Goal: Transaction & Acquisition: Purchase product/service

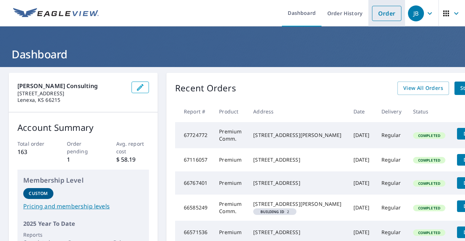
click at [378, 16] on link "Order" at bounding box center [386, 13] width 29 height 15
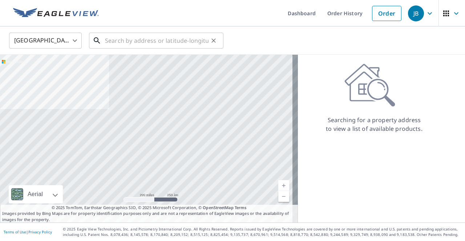
click at [153, 43] on input "text" at bounding box center [156, 41] width 103 height 20
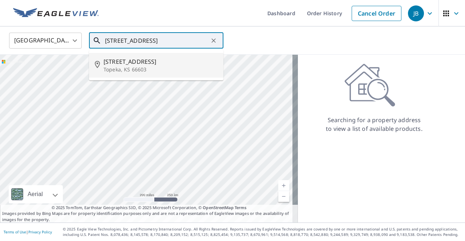
click at [146, 64] on span "[STREET_ADDRESS]" at bounding box center [160, 61] width 114 height 9
type input "[STREET_ADDRESS]"
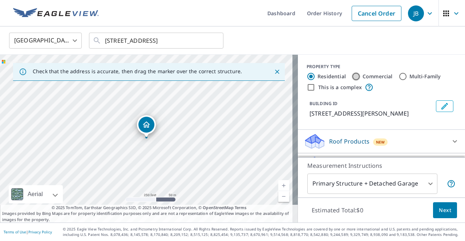
click at [351, 75] on input "Commercial" at bounding box center [355, 76] width 9 height 9
radio input "true"
type input "4"
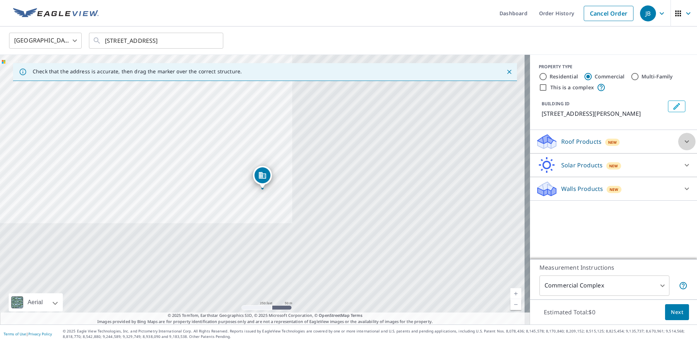
click at [464, 142] on icon at bounding box center [687, 142] width 4 height 3
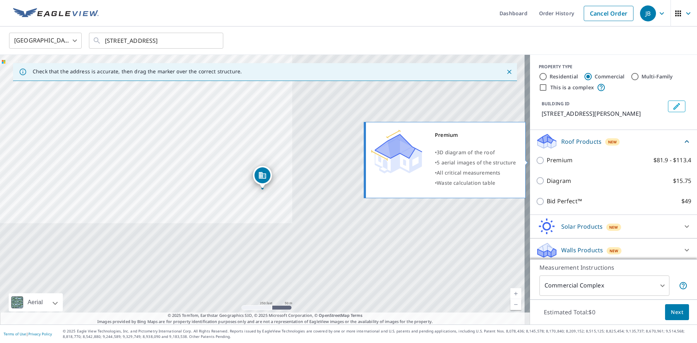
click at [464, 161] on input "Premium $81.9 - $113.4" at bounding box center [541, 160] width 11 height 9
checkbox input "true"
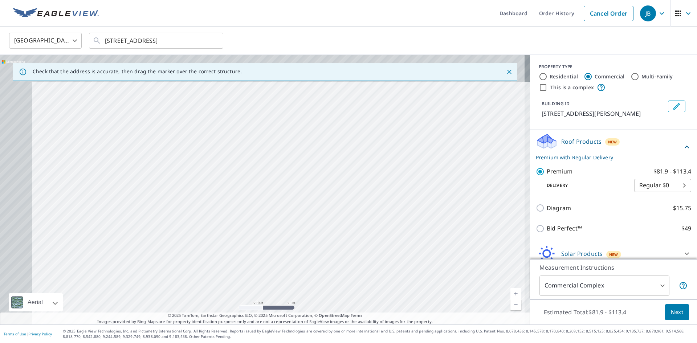
drag, startPoint x: 270, startPoint y: 182, endPoint x: 401, endPoint y: 299, distance: 175.6
click at [401, 241] on div "[STREET_ADDRESS]" at bounding box center [265, 190] width 530 height 270
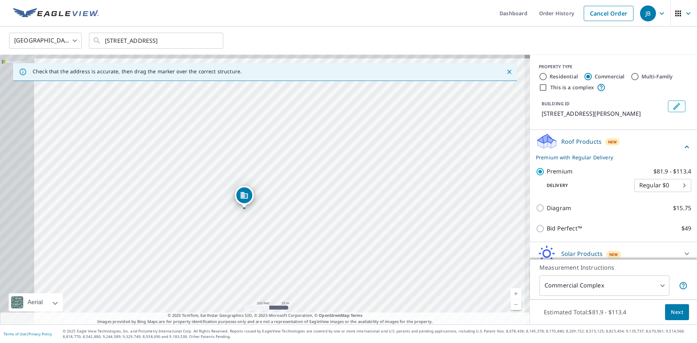
drag, startPoint x: 272, startPoint y: 216, endPoint x: 348, endPoint y: 226, distance: 76.5
click at [348, 226] on div "[STREET_ADDRESS]" at bounding box center [265, 190] width 530 height 270
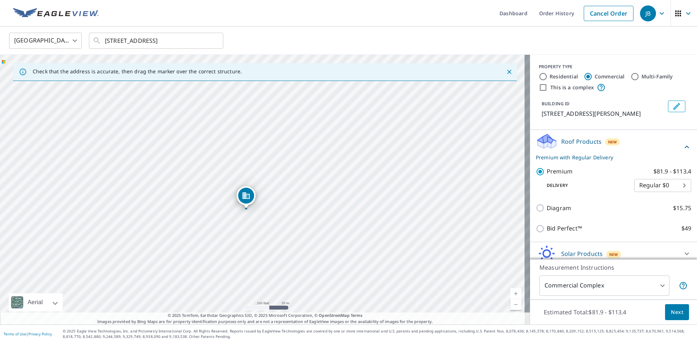
click at [464, 241] on button "Next" at bounding box center [677, 312] width 24 height 16
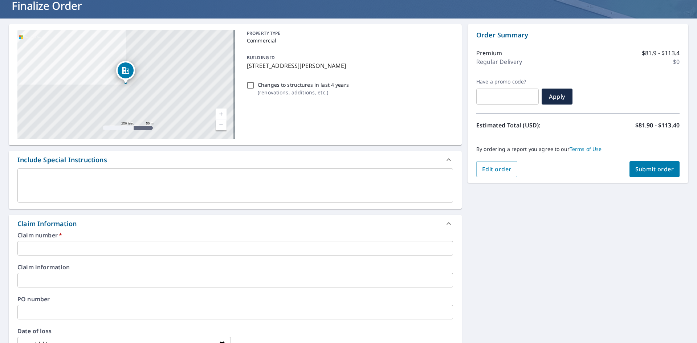
scroll to position [73, 0]
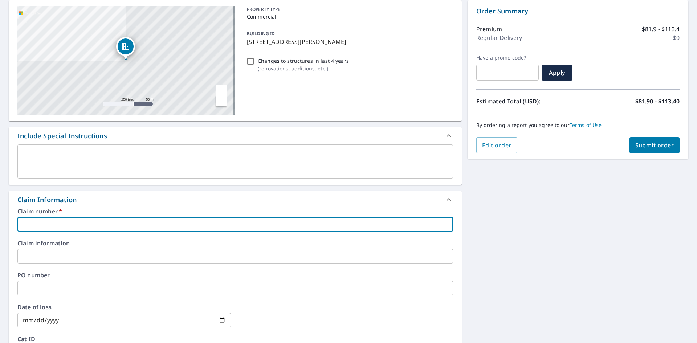
click at [254, 224] on input "text" at bounding box center [235, 224] width 436 height 15
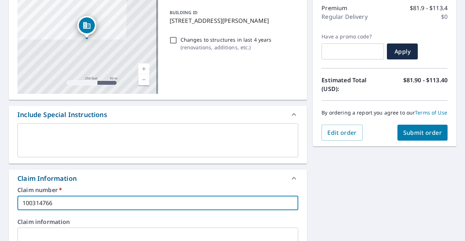
scroll to position [109, 0]
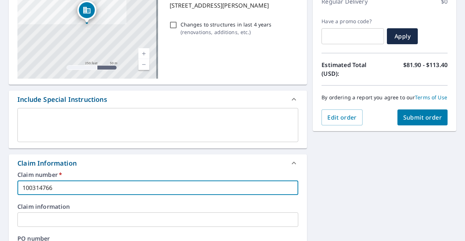
type input "100314766"
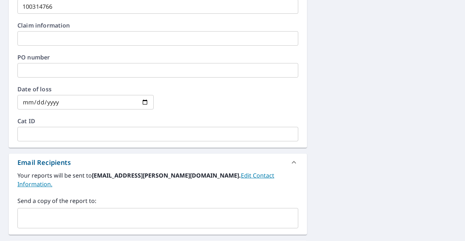
scroll to position [327, 0]
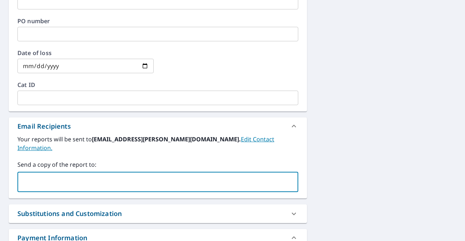
click at [72, 176] on input "text" at bounding box center [152, 182] width 263 height 14
paste input "[PERSON_NAME][EMAIL_ADDRESS][PERSON_NAME][PERSON_NAME][DOMAIN_NAME]"
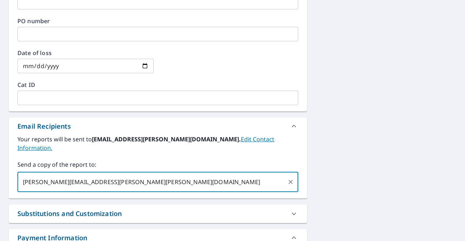
type input "[PERSON_NAME][EMAIL_ADDRESS][PERSON_NAME][PERSON_NAME][DOMAIN_NAME]"
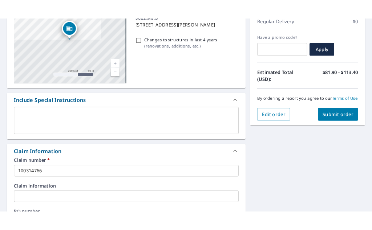
scroll to position [109, 0]
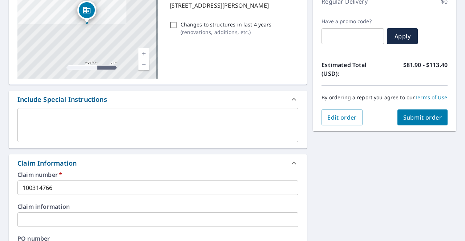
click at [411, 122] on span "Submit order" at bounding box center [422, 118] width 39 height 8
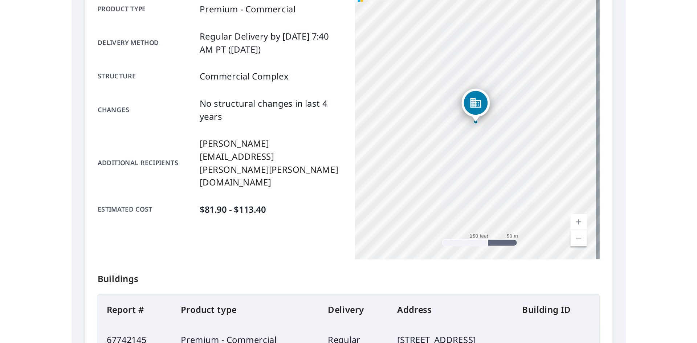
scroll to position [84, 0]
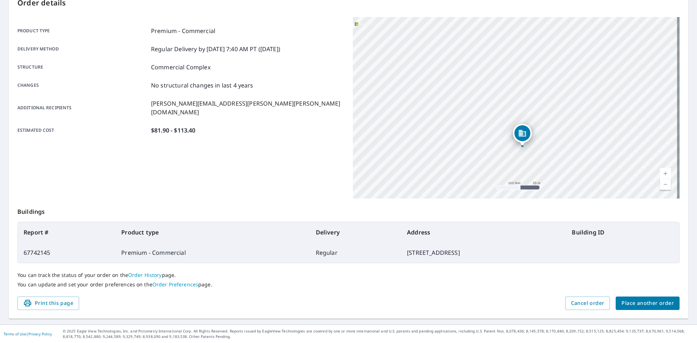
drag, startPoint x: 475, startPoint y: 67, endPoint x: 342, endPoint y: 38, distance: 136.1
click at [342, 38] on div "Product type Premium - Commercial Delivery method Regular Delivery by [DATE] 7:…" at bounding box center [348, 108] width 662 height 182
click at [289, 61] on div "Product type Premium - Commercial Delivery method Regular Delivery by [DATE] 7:…" at bounding box center [180, 81] width 327 height 108
click at [252, 153] on div "Product type Premium - Commercial Delivery method Regular Delivery by [DATE] 7:…" at bounding box center [180, 108] width 327 height 182
click at [273, 23] on div "Product type Premium - Commercial Delivery method Regular Delivery by [DATE] 7:…" at bounding box center [180, 80] width 327 height 127
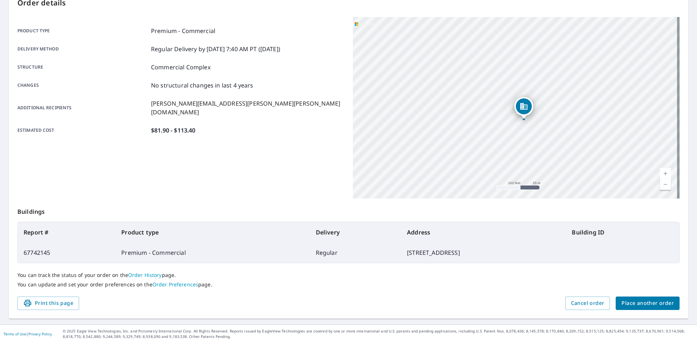
click at [306, 60] on div "Product type Premium - Commercial Delivery method Regular Delivery by [DATE] 7:…" at bounding box center [180, 81] width 327 height 108
drag, startPoint x: 442, startPoint y: 70, endPoint x: 358, endPoint y: 28, distance: 94.8
click at [358, 28] on div "[STREET_ADDRESS]" at bounding box center [516, 108] width 327 height 182
drag, startPoint x: 404, startPoint y: 62, endPoint x: 356, endPoint y: 33, distance: 56.0
click at [356, 32] on div "[STREET_ADDRESS]" at bounding box center [516, 108] width 327 height 182
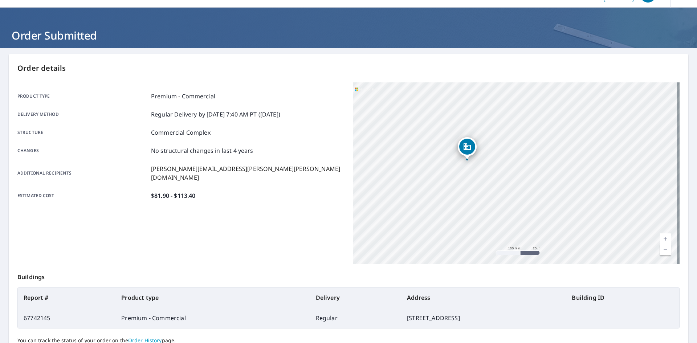
scroll to position [1, 0]
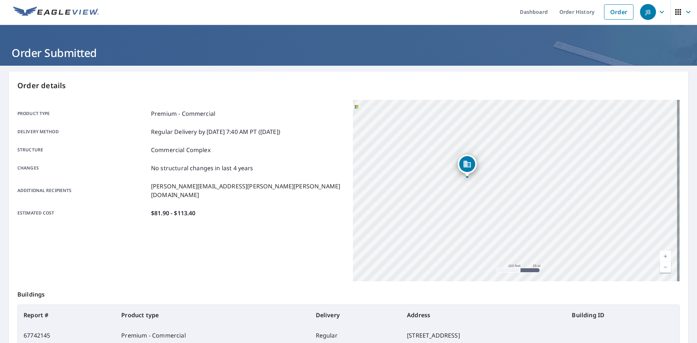
click at [464, 13] on icon "button" at bounding box center [662, 12] width 9 height 9
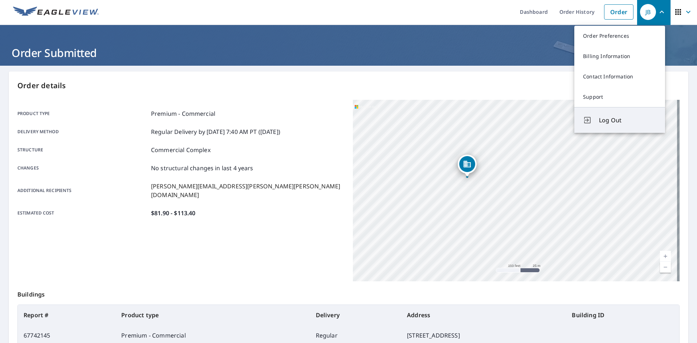
click at [464, 120] on span "Log Out" at bounding box center [627, 120] width 57 height 9
